Goal: Task Accomplishment & Management: Manage account settings

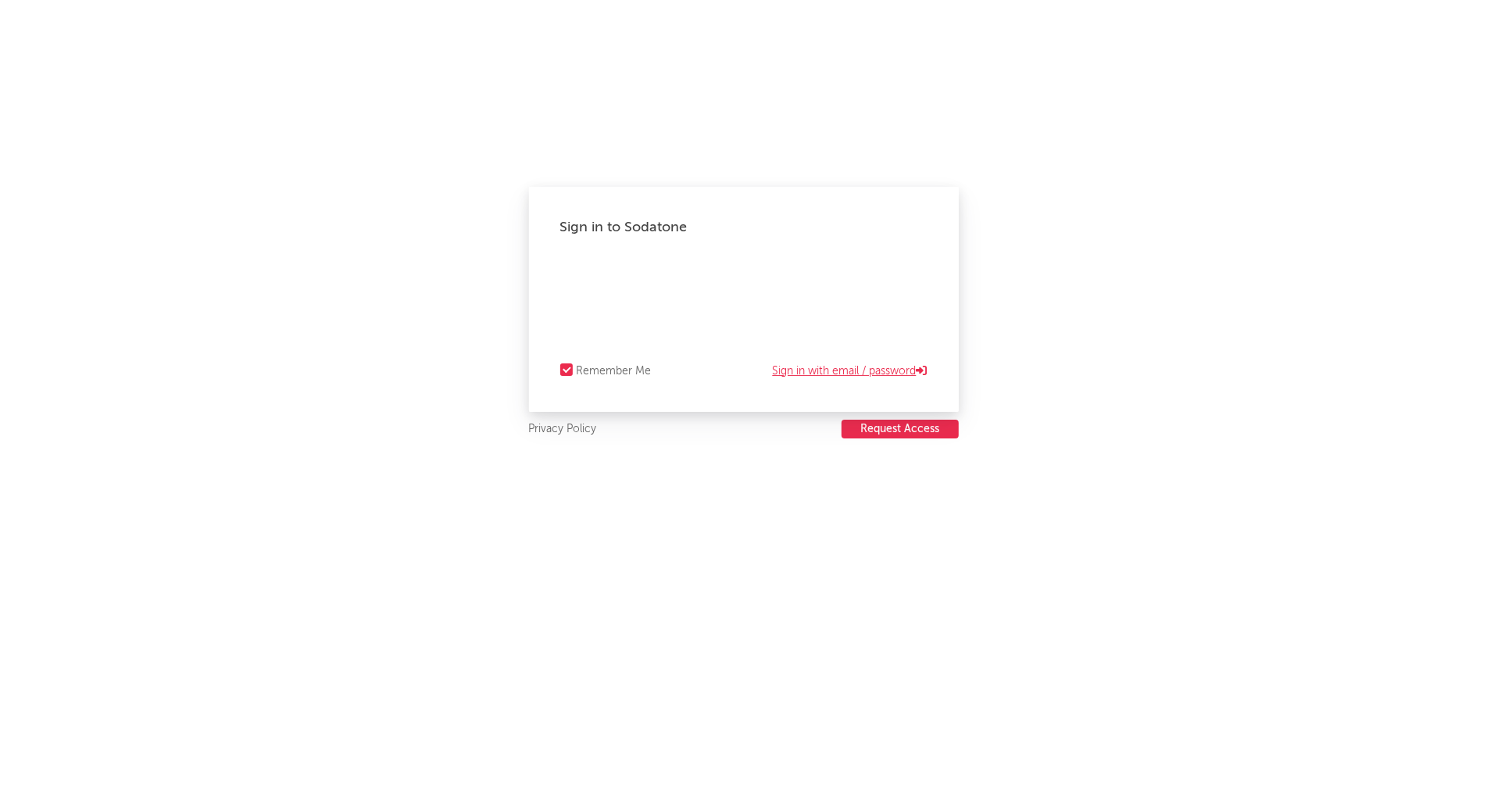
click at [822, 369] on link "Sign in with email / password" at bounding box center [850, 371] width 155 height 19
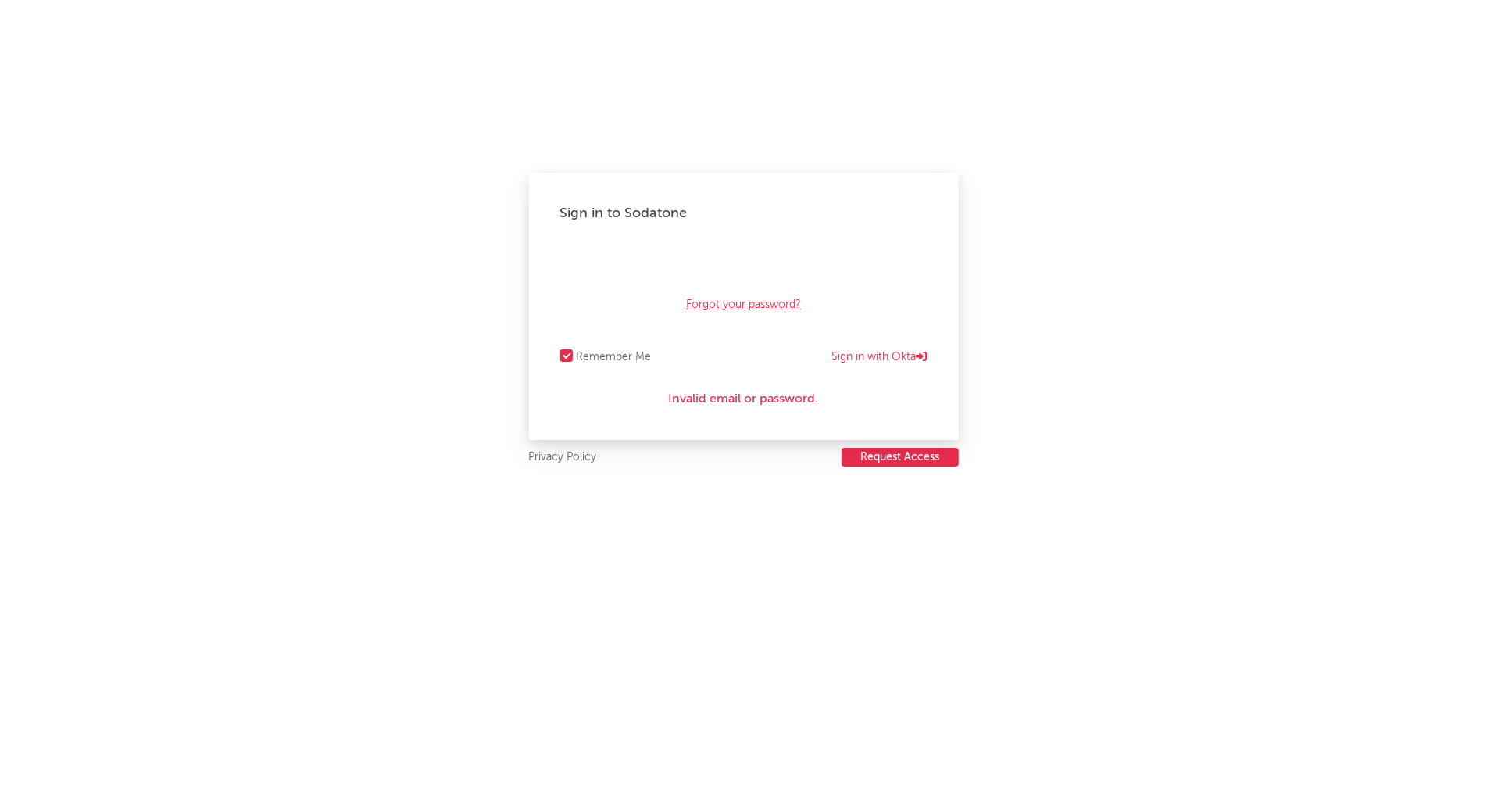
click at [735, 296] on link "Forgot your password?" at bounding box center [744, 305] width 115 height 19
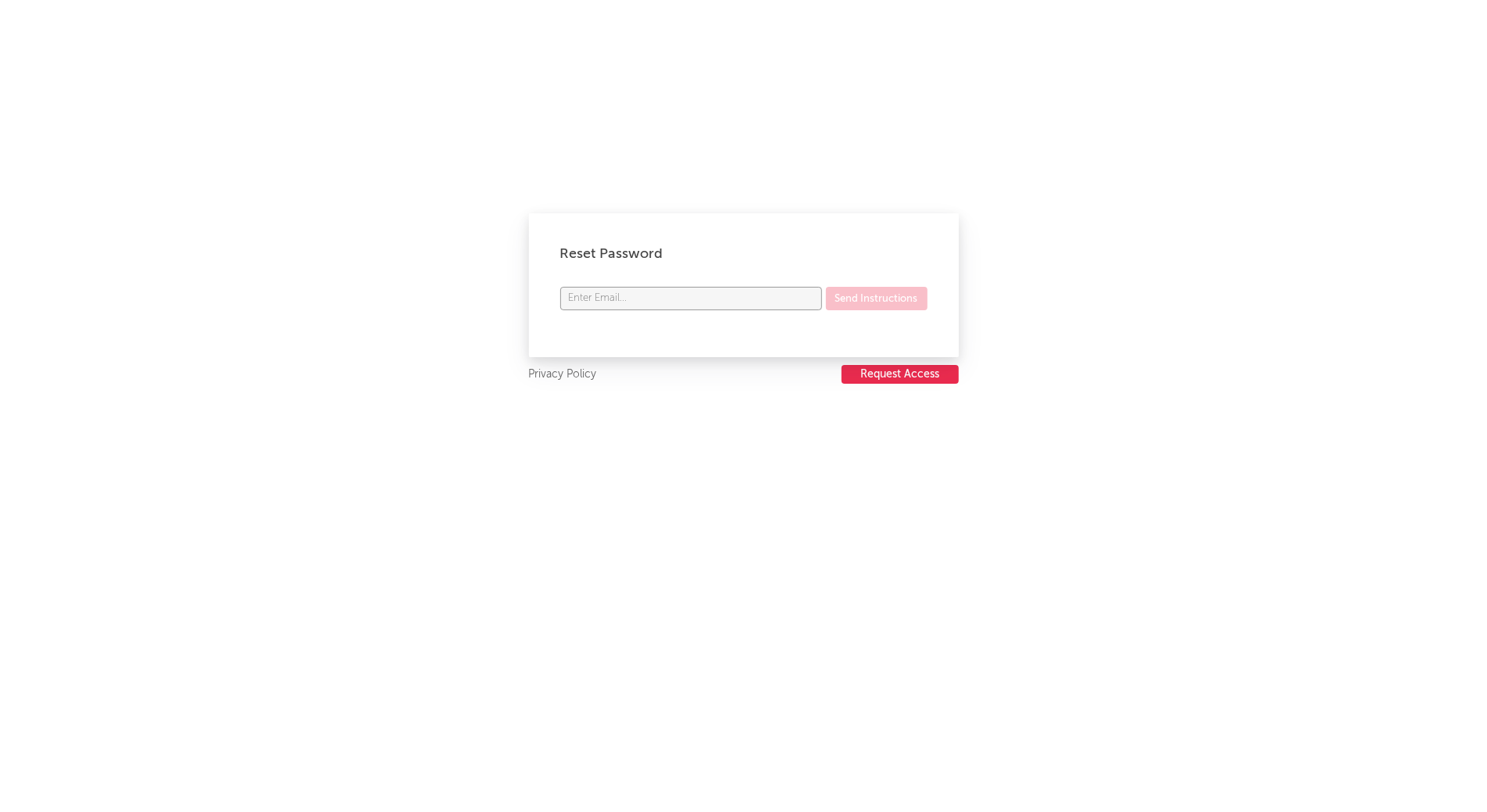
click at [745, 297] on input "text" at bounding box center [691, 299] width 262 height 24
type input "[EMAIL_ADDRESS][DOMAIN_NAME]"
click at [893, 290] on button "Send Instructions" at bounding box center [876, 299] width 102 height 24
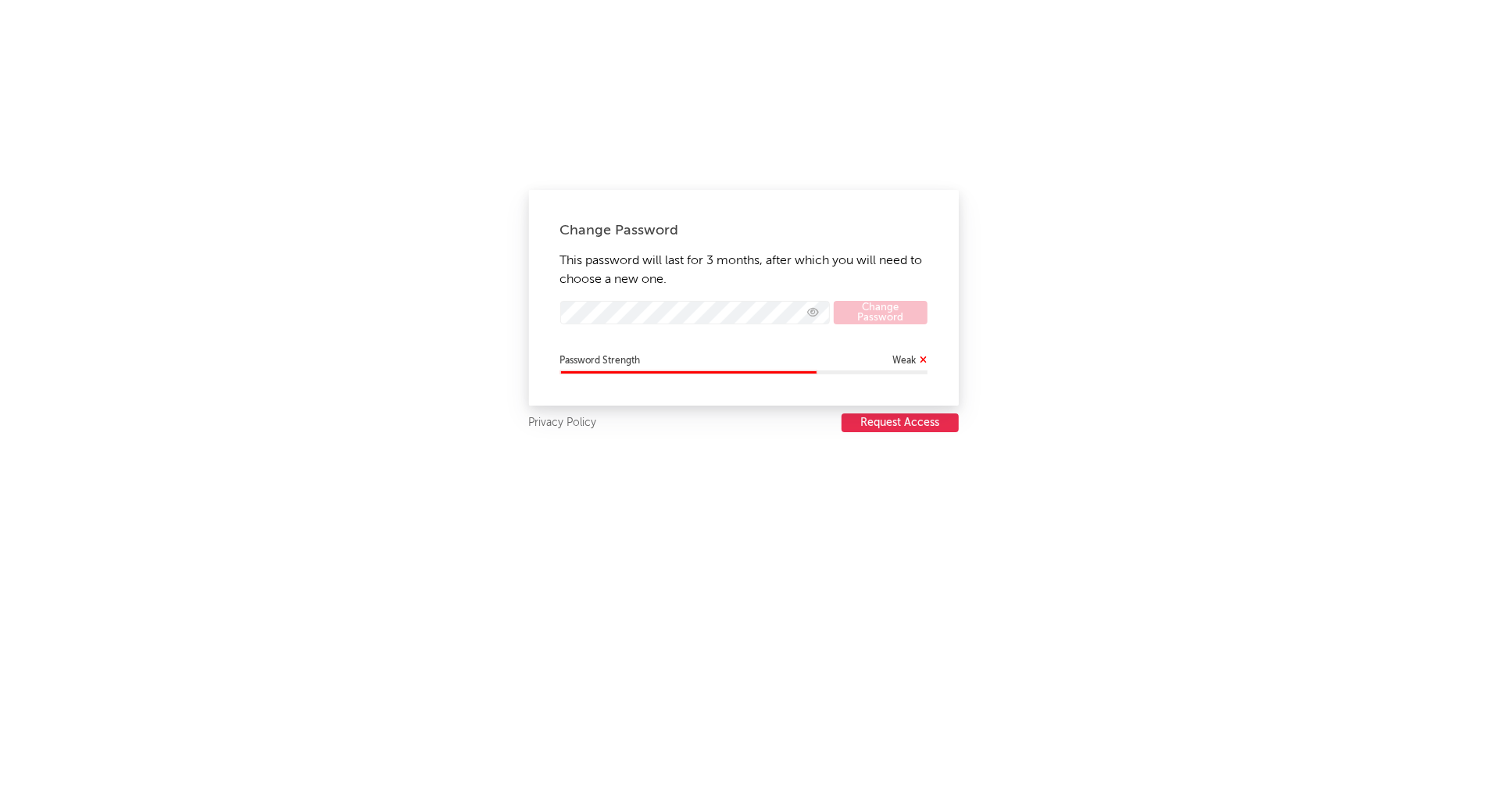
click at [1172, 216] on div "Change Password This password will last for 3 months, after which you will need…" at bounding box center [744, 406] width 1487 height 812
click at [529, 310] on div "Change Password This password will last for 3 months, after which you will need…" at bounding box center [744, 297] width 429 height 216
click at [810, 316] on icon "button" at bounding box center [814, 312] width 12 height 10
click at [509, 298] on div "Change Password This password will last for 3 months, after which you will need…" at bounding box center [744, 406] width 1487 height 812
click at [514, 312] on div "Change Password This password will last for 3 months, after which you will need…" at bounding box center [744, 406] width 1487 height 812
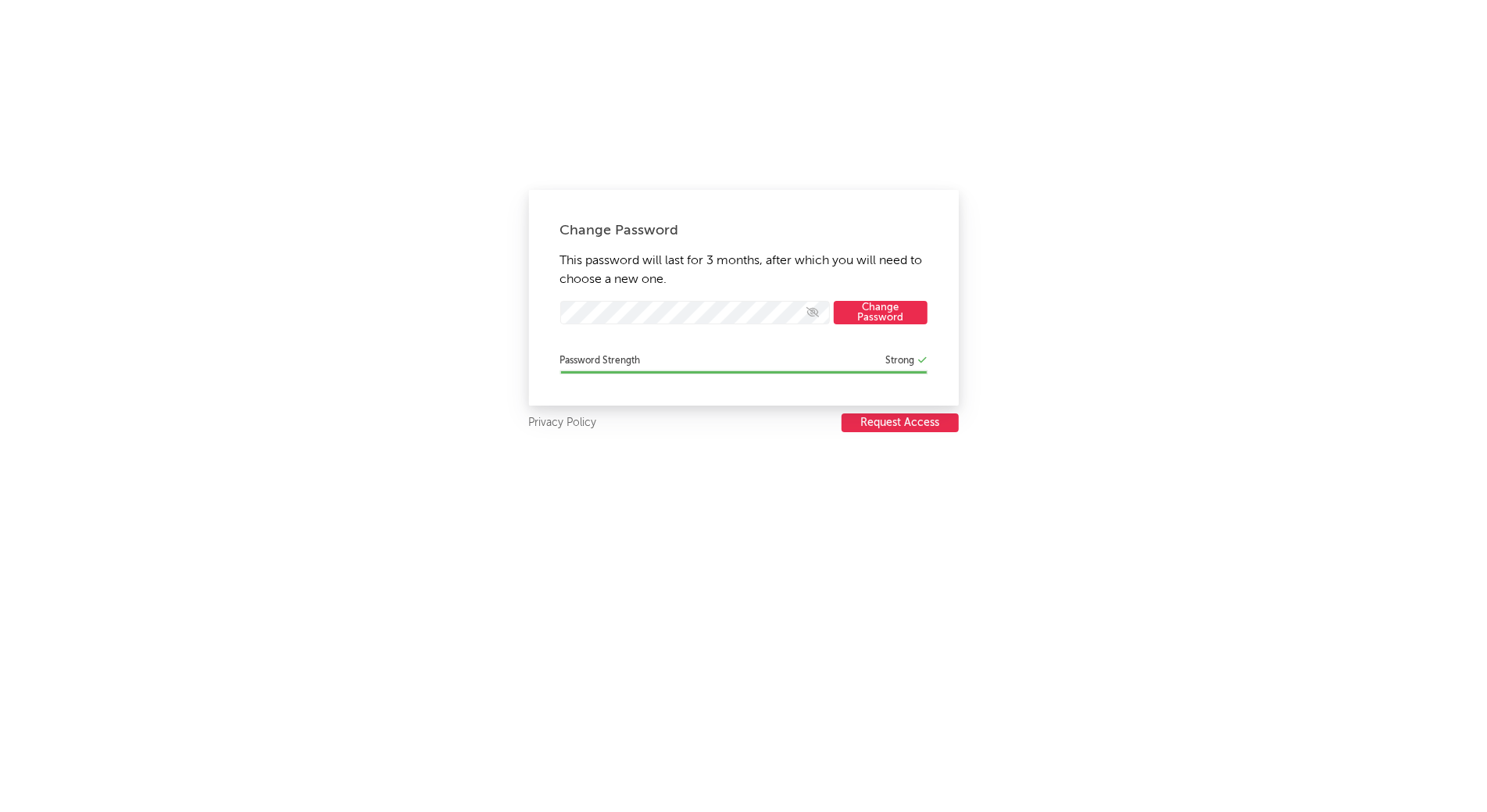
click at [904, 323] on form "[EMAIL_ADDRESS][DOMAIN_NAME] Change Password" at bounding box center [744, 320] width 368 height 39
click at [889, 311] on button "Change Password" at bounding box center [880, 312] width 94 height 24
